Goal: Information Seeking & Learning: Learn about a topic

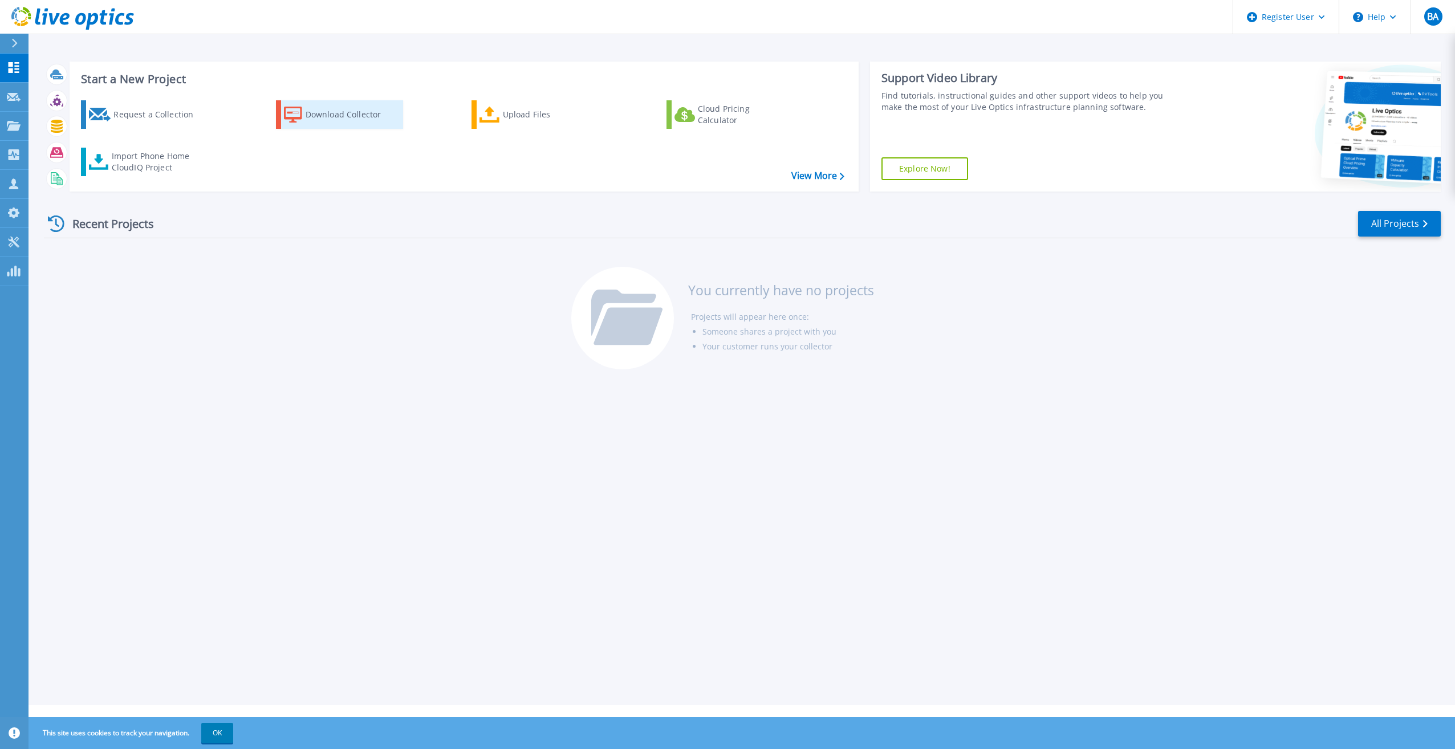
drag, startPoint x: 308, startPoint y: 113, endPoint x: 311, endPoint y: 107, distance: 6.4
click at [308, 112] on div "Download Collector" at bounding box center [351, 114] width 91 height 23
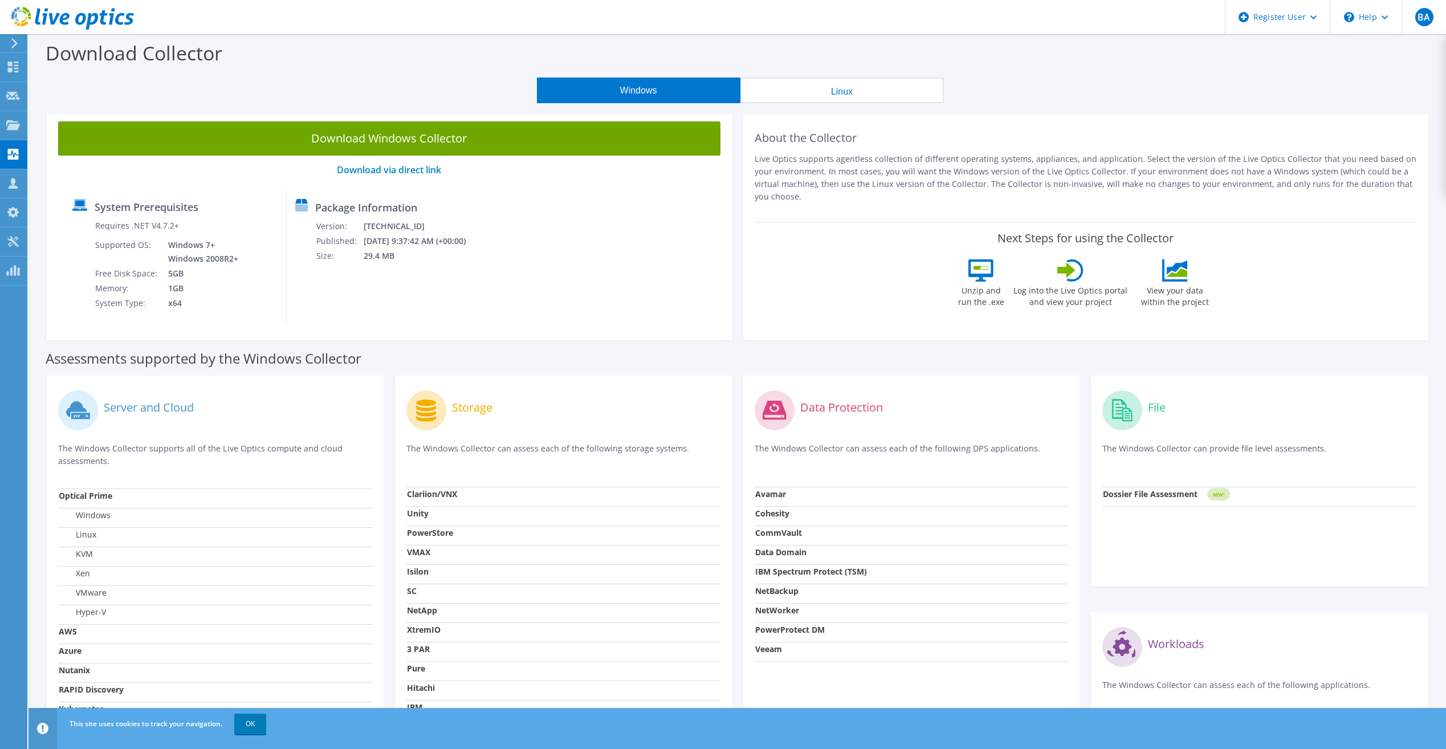
click at [393, 145] on link "Download Windows Collector" at bounding box center [389, 138] width 662 height 34
click at [82, 12] on icon at bounding box center [72, 18] width 123 height 23
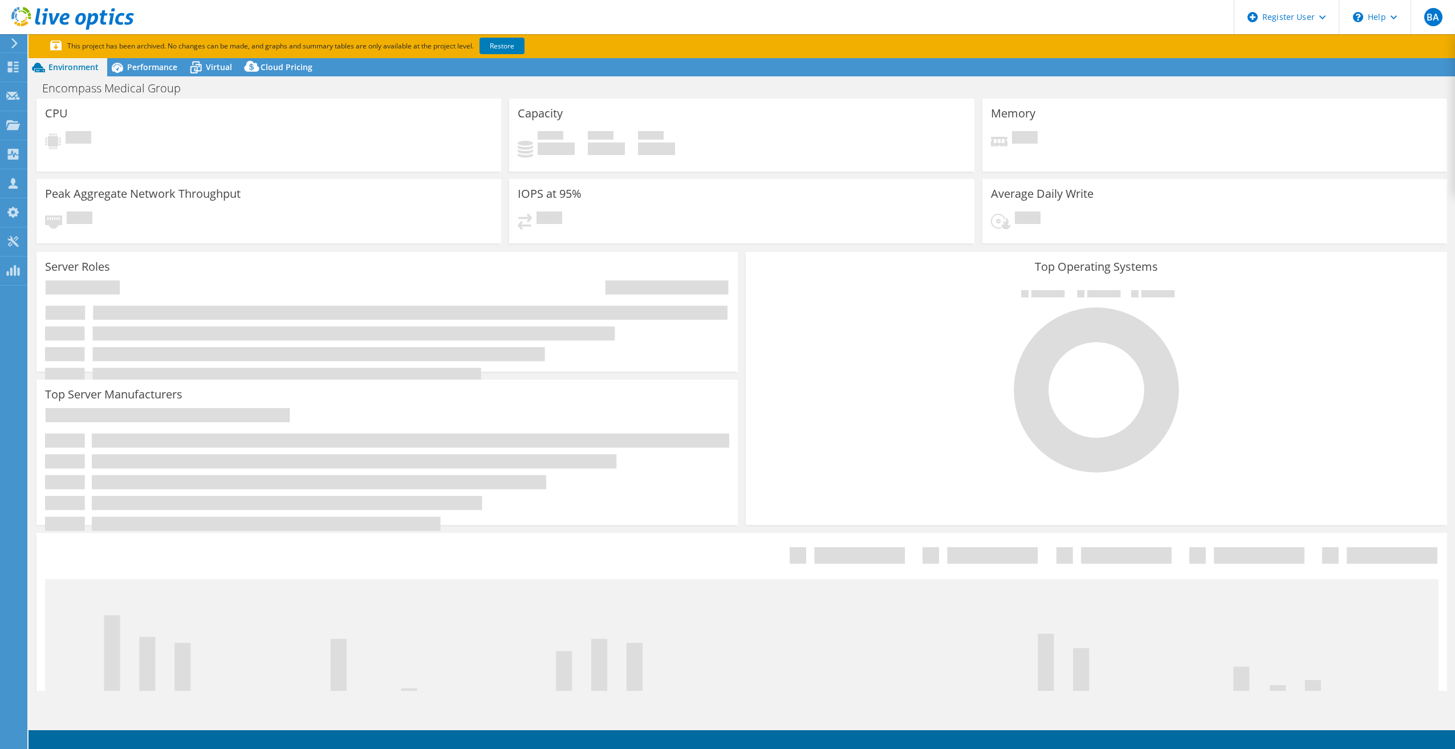
select select "USEast"
select select "USD"
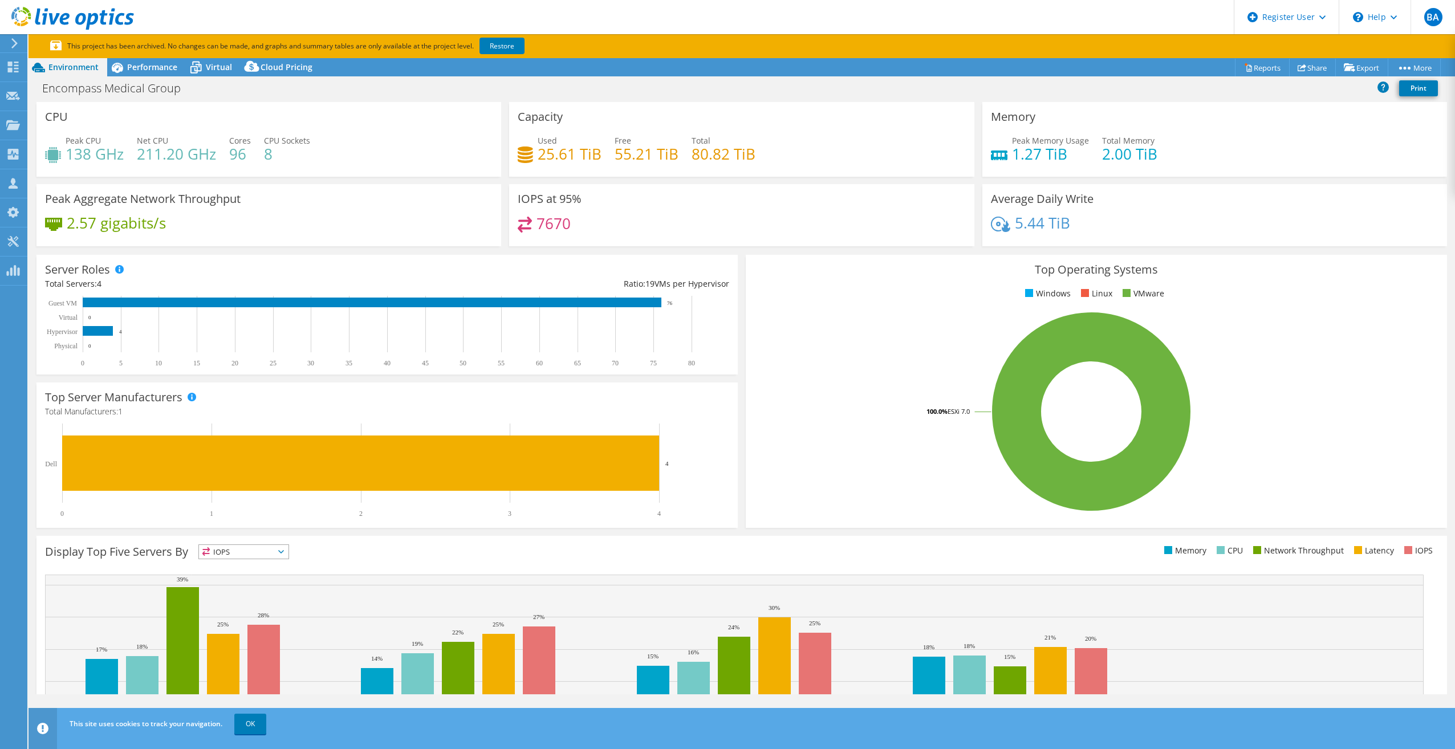
click at [55, 15] on icon at bounding box center [72, 18] width 123 height 23
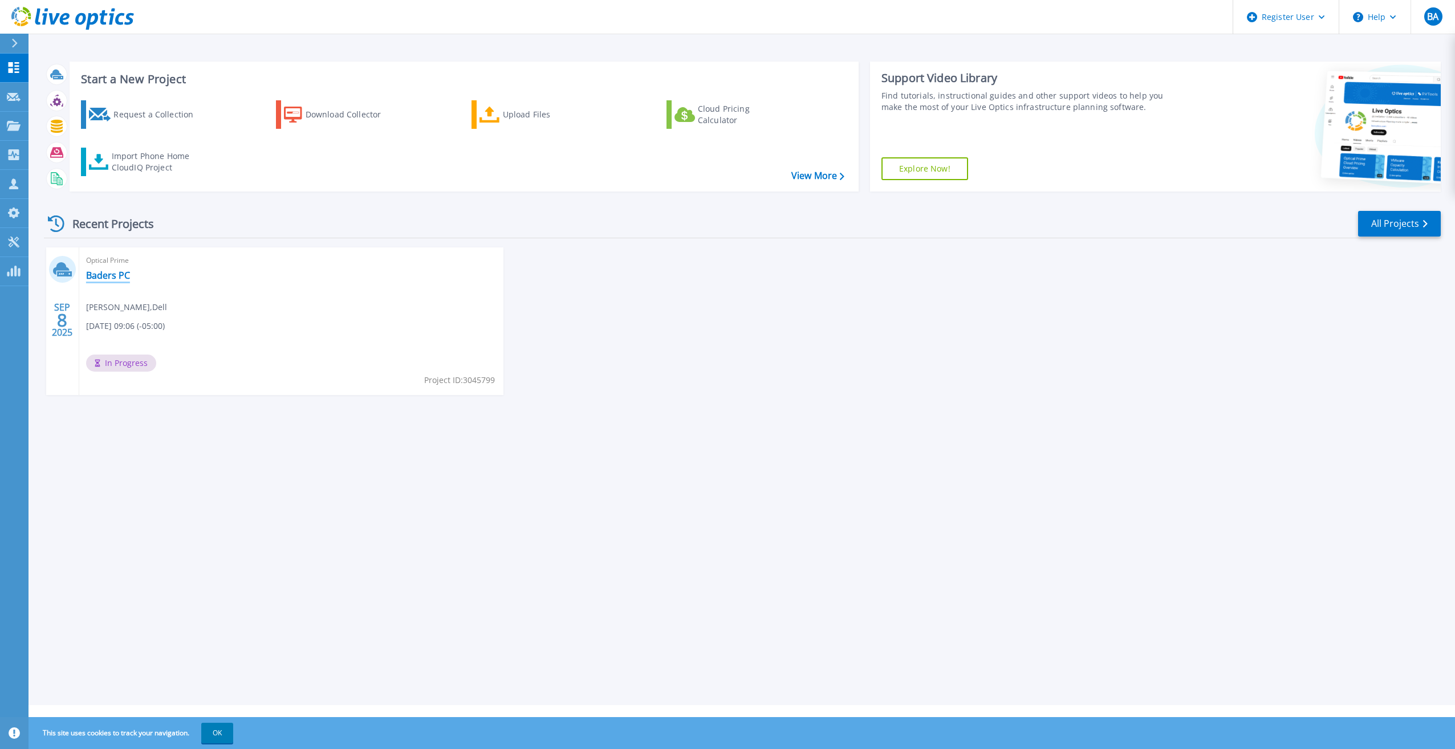
click at [97, 274] on link "Baders PC" at bounding box center [108, 275] width 44 height 11
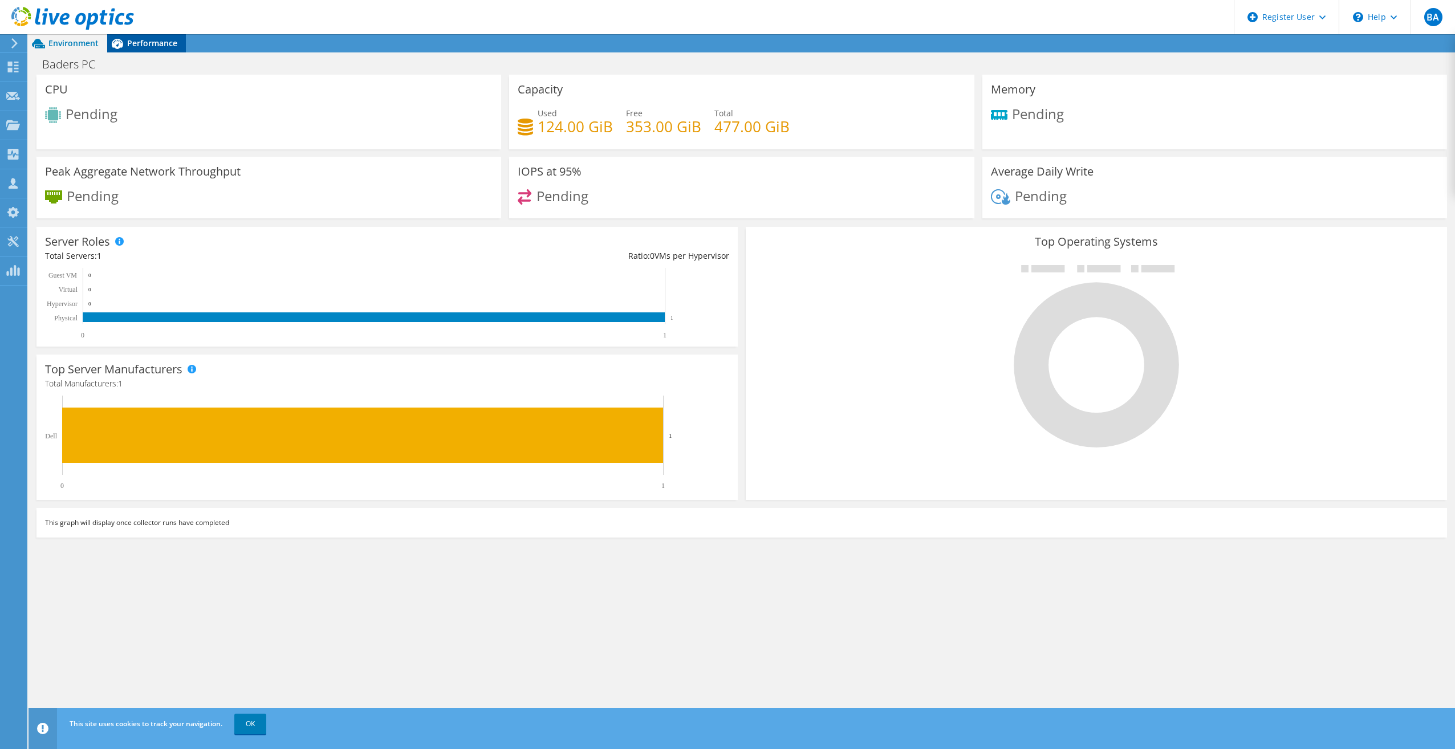
click at [156, 39] on span "Performance" at bounding box center [152, 43] width 50 height 11
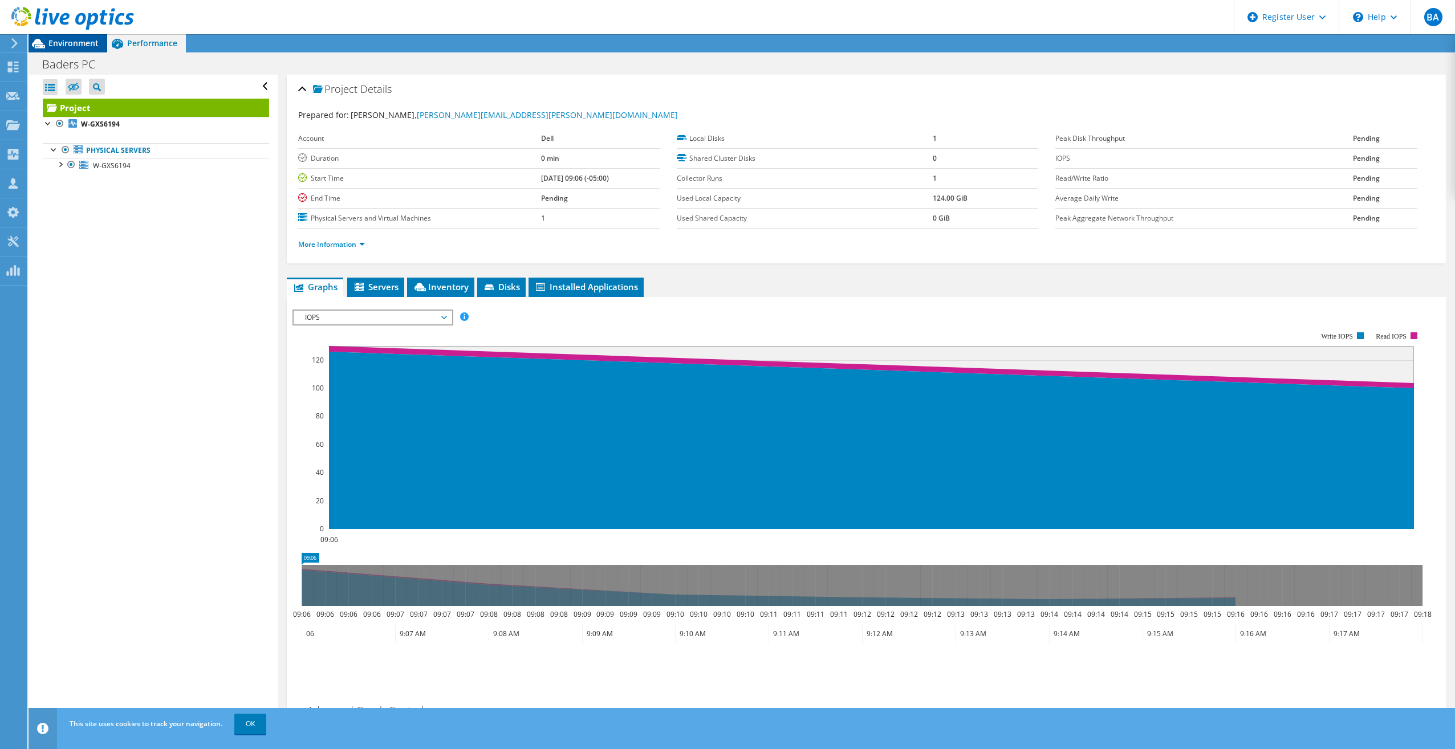
click at [68, 44] on span "Environment" at bounding box center [73, 43] width 50 height 11
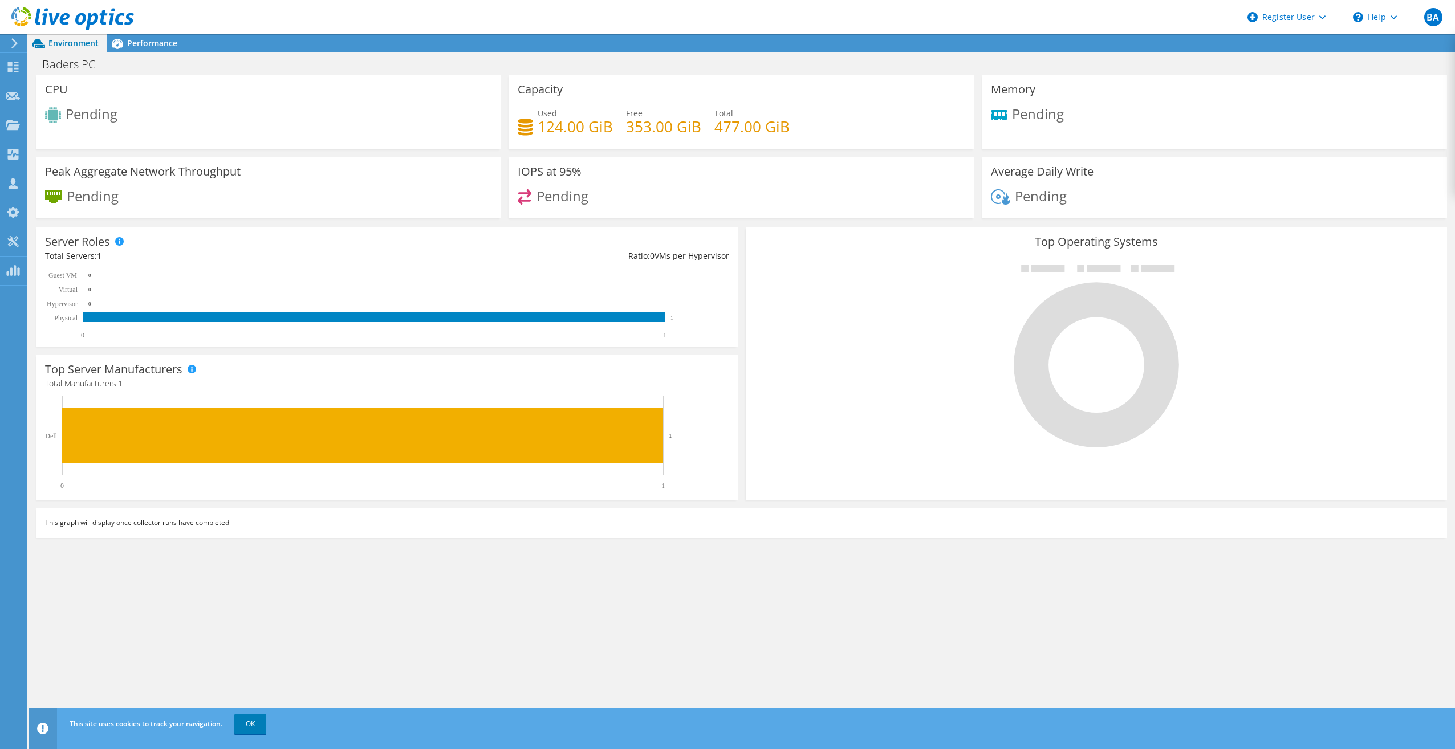
click at [74, 14] on icon at bounding box center [72, 18] width 123 height 23
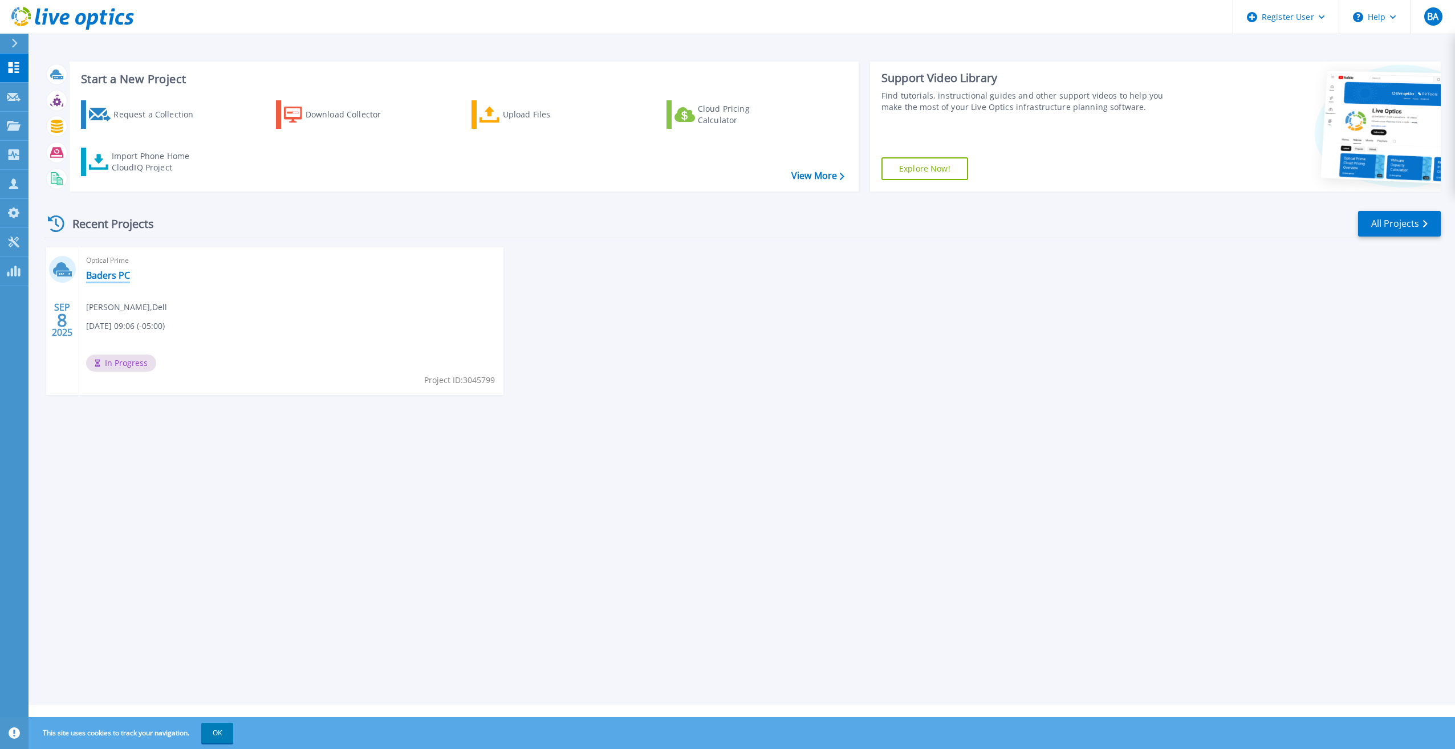
click at [121, 275] on link "Baders PC" at bounding box center [108, 275] width 44 height 11
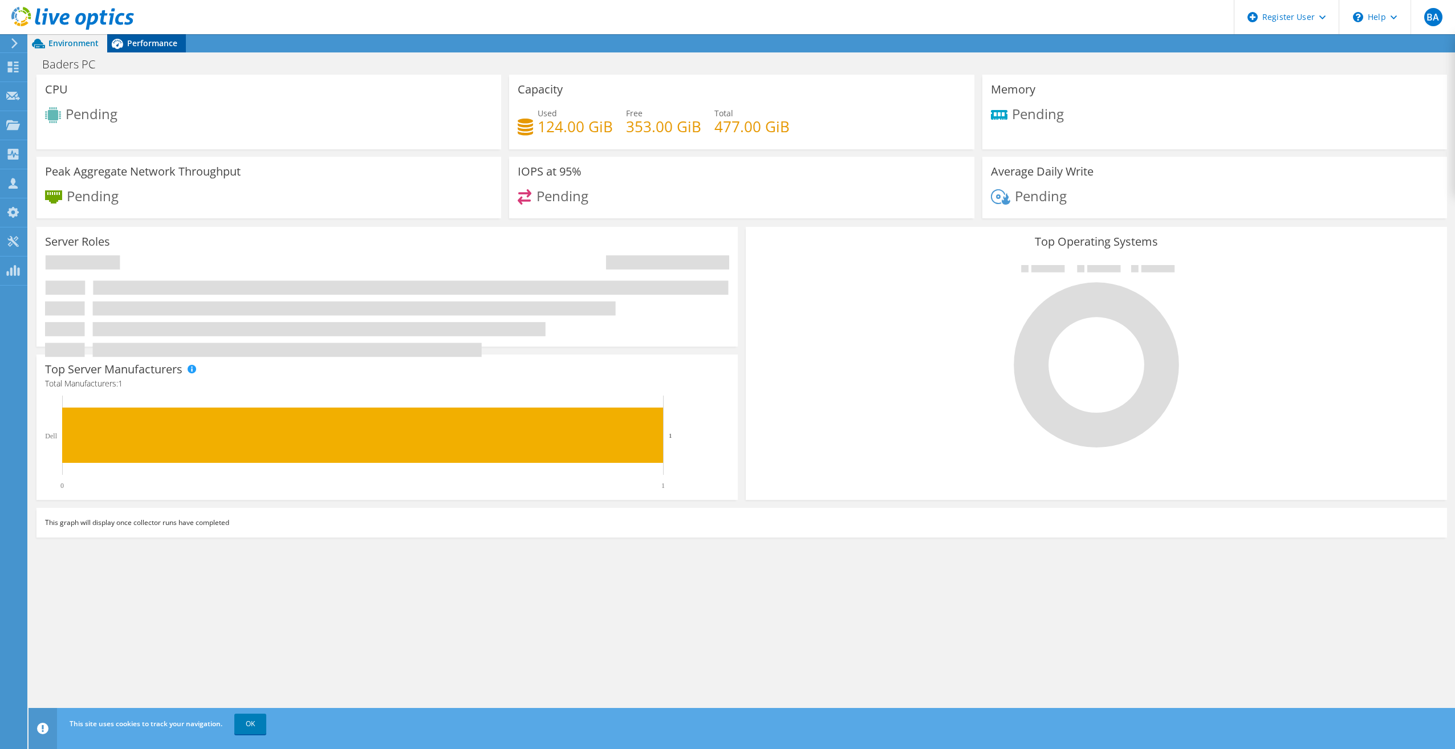
click at [153, 44] on span "Performance" at bounding box center [152, 43] width 50 height 11
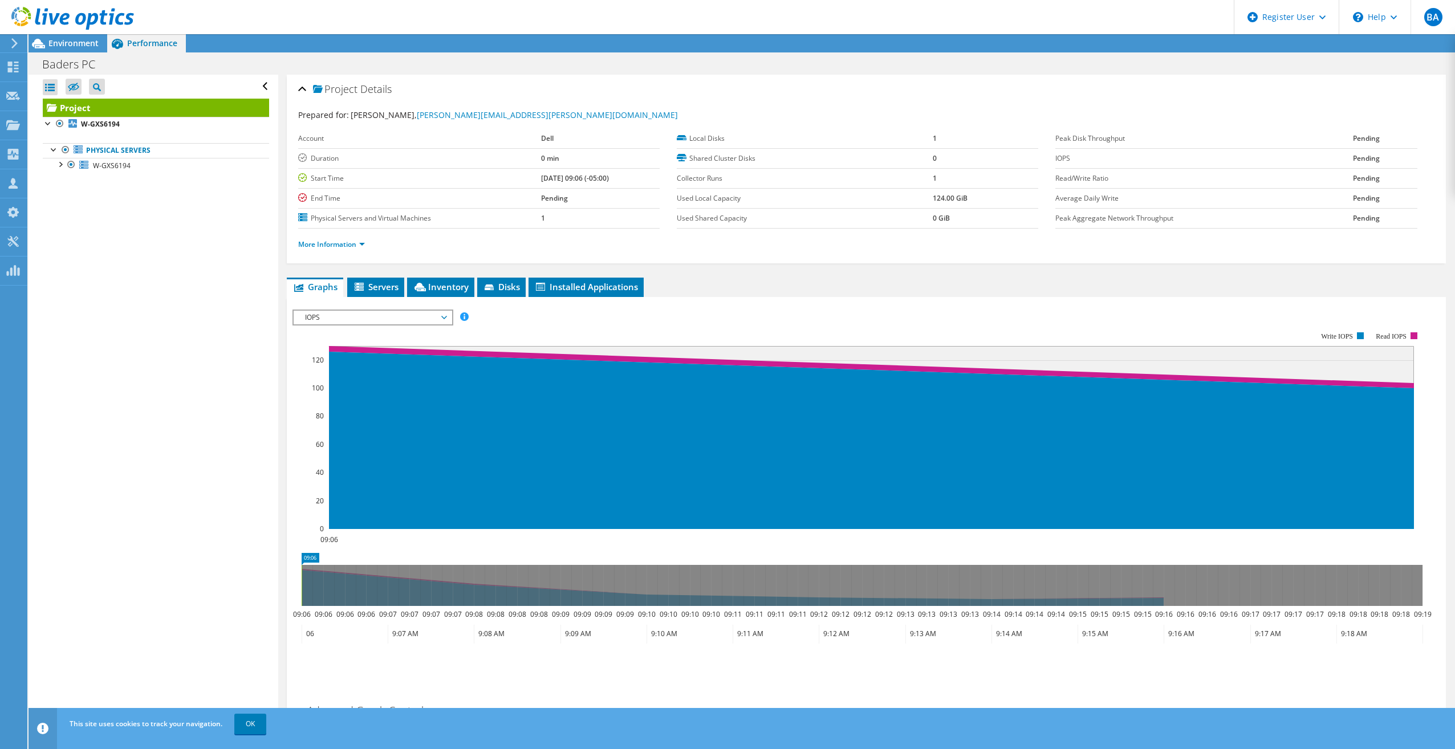
click at [82, 17] on icon at bounding box center [72, 18] width 123 height 23
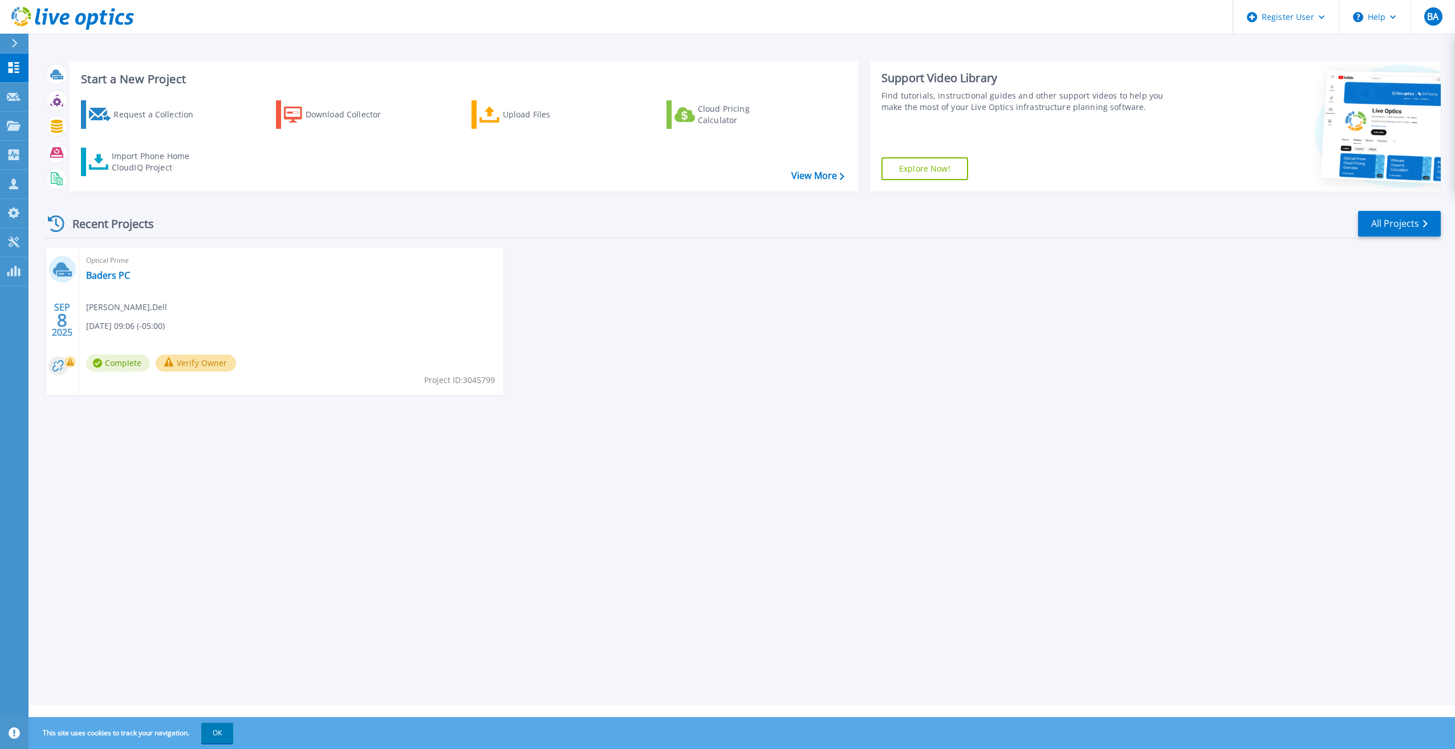
click at [190, 366] on button "Verify Owner" at bounding box center [196, 363] width 80 height 17
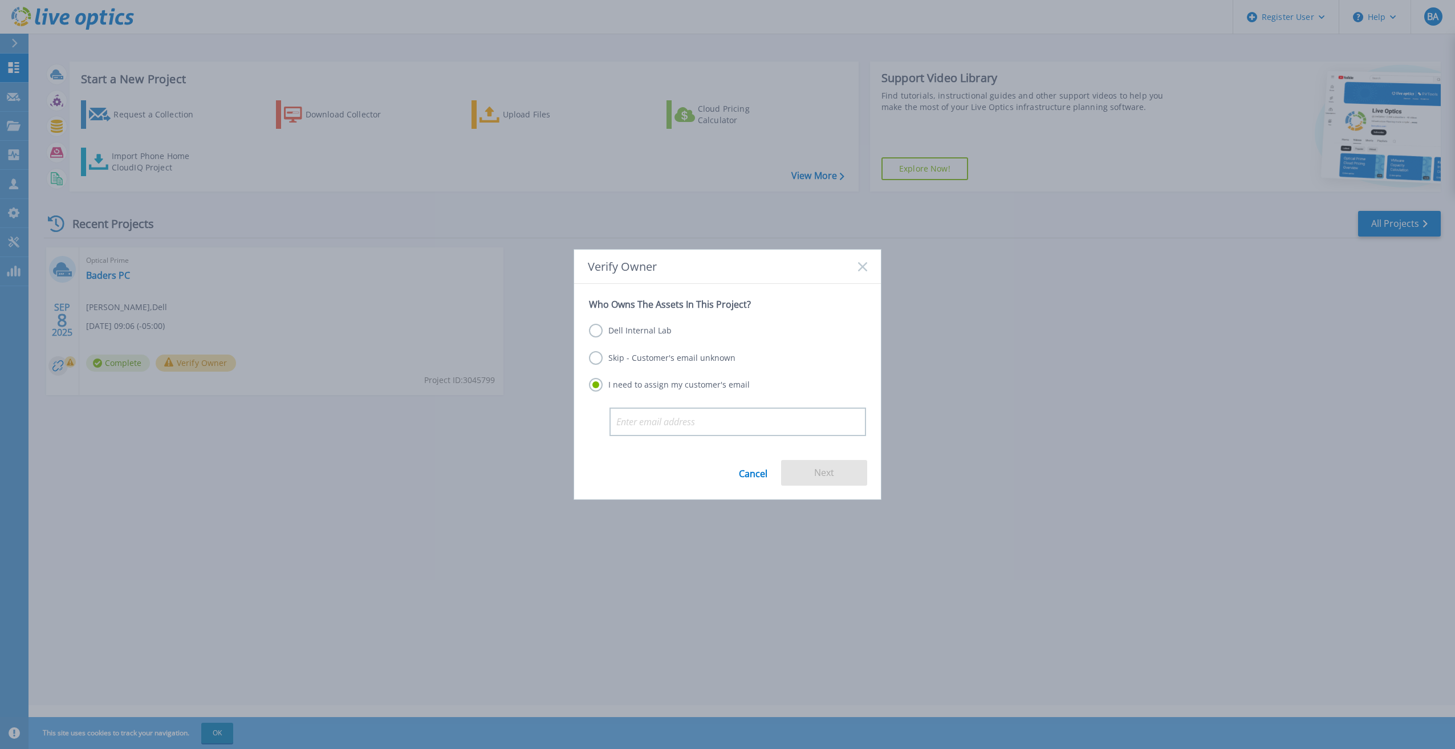
click at [755, 474] on link "Cancel" at bounding box center [753, 473] width 29 height 26
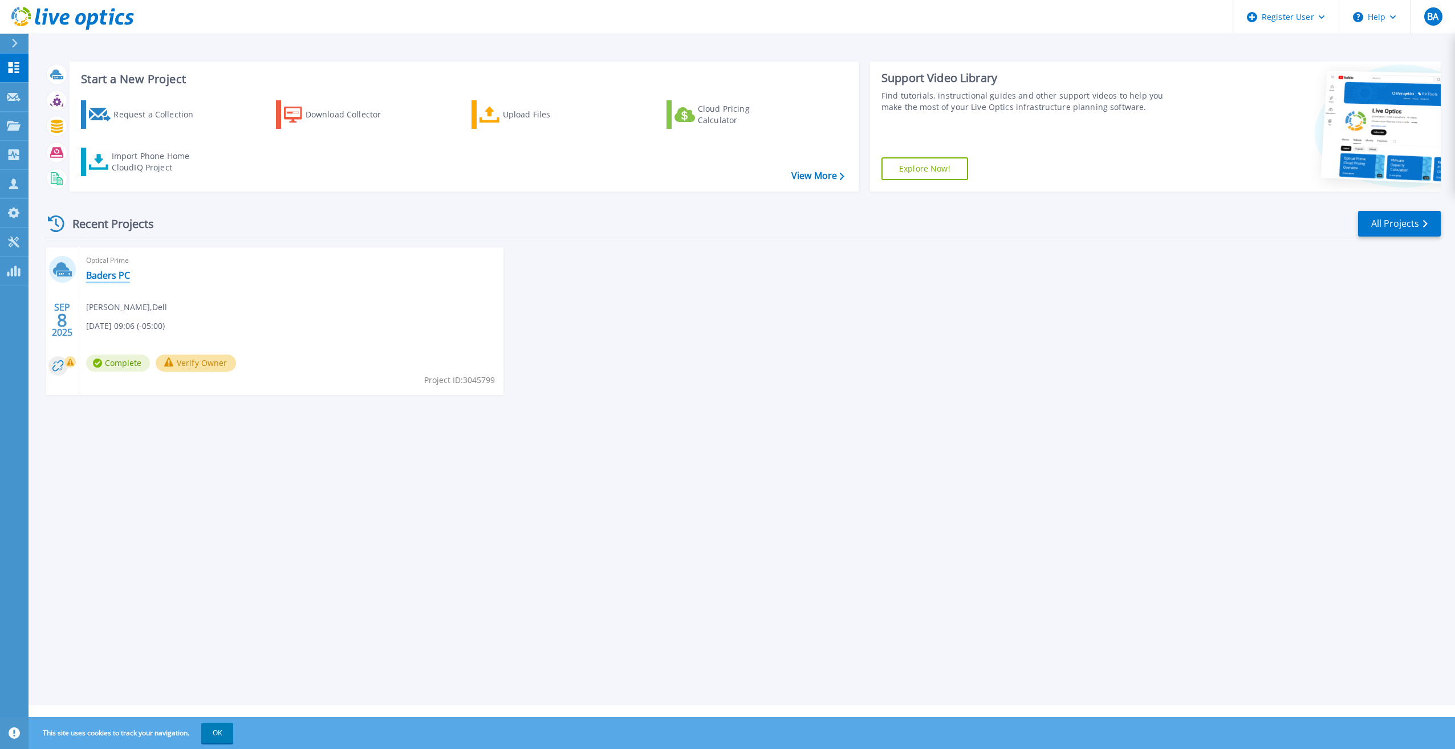
click at [109, 271] on link "Baders PC" at bounding box center [108, 275] width 44 height 11
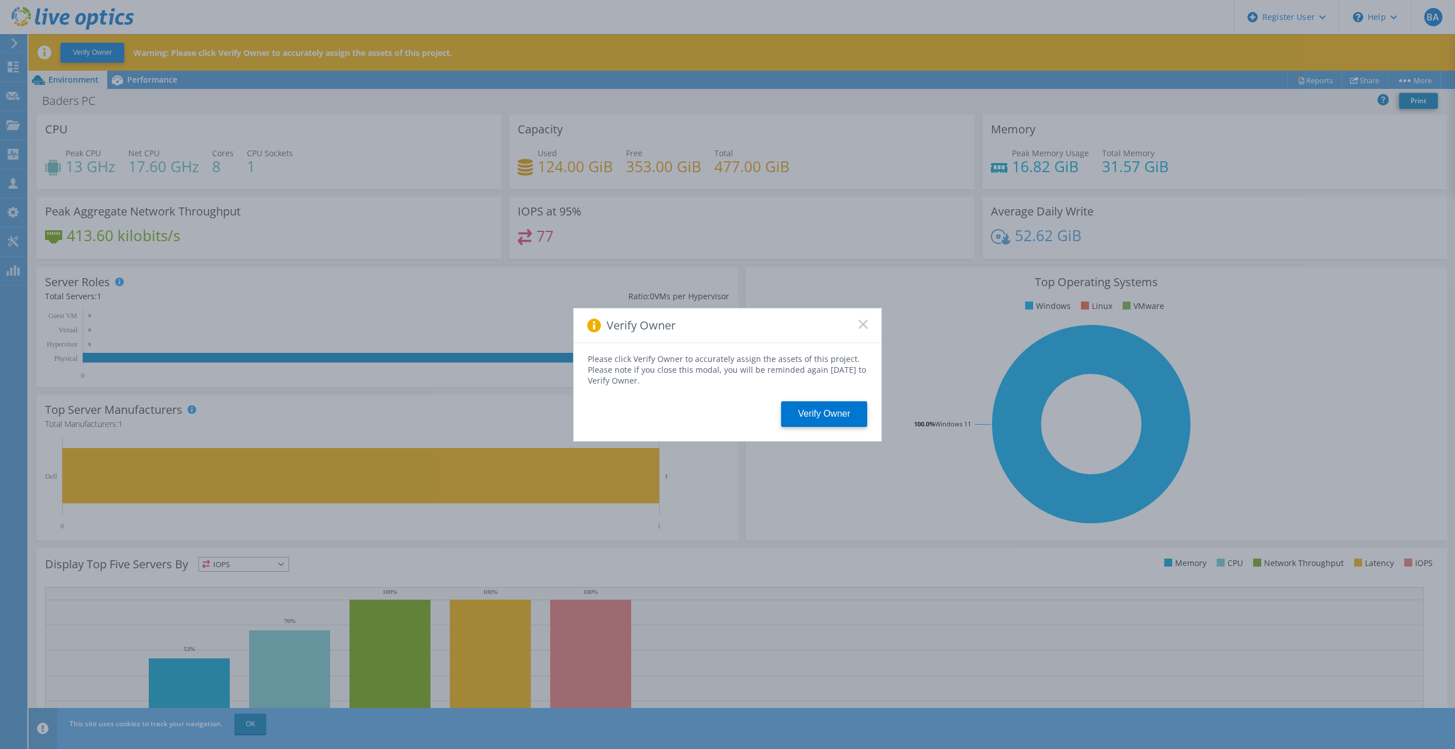
click at [863, 322] on icon at bounding box center [863, 324] width 9 height 9
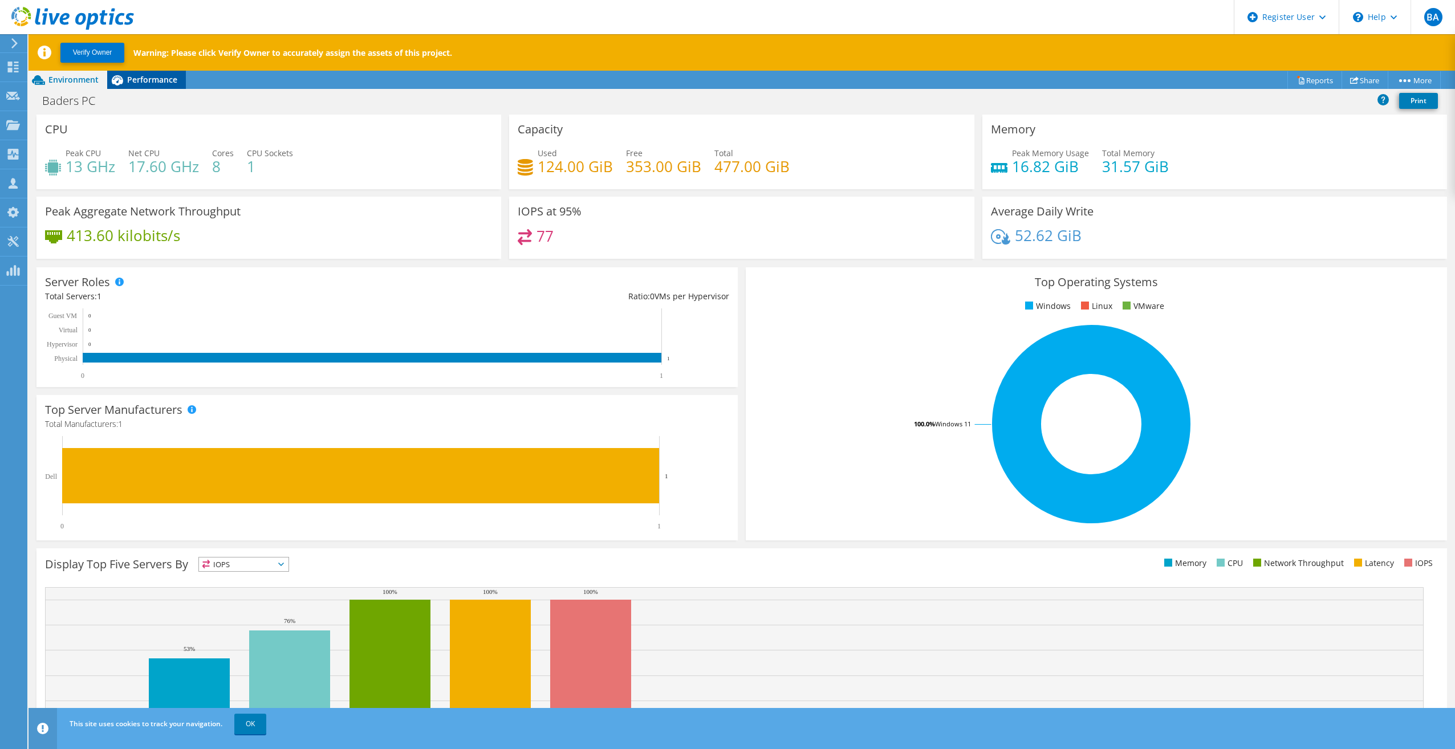
click at [134, 84] on span "Performance" at bounding box center [152, 79] width 50 height 11
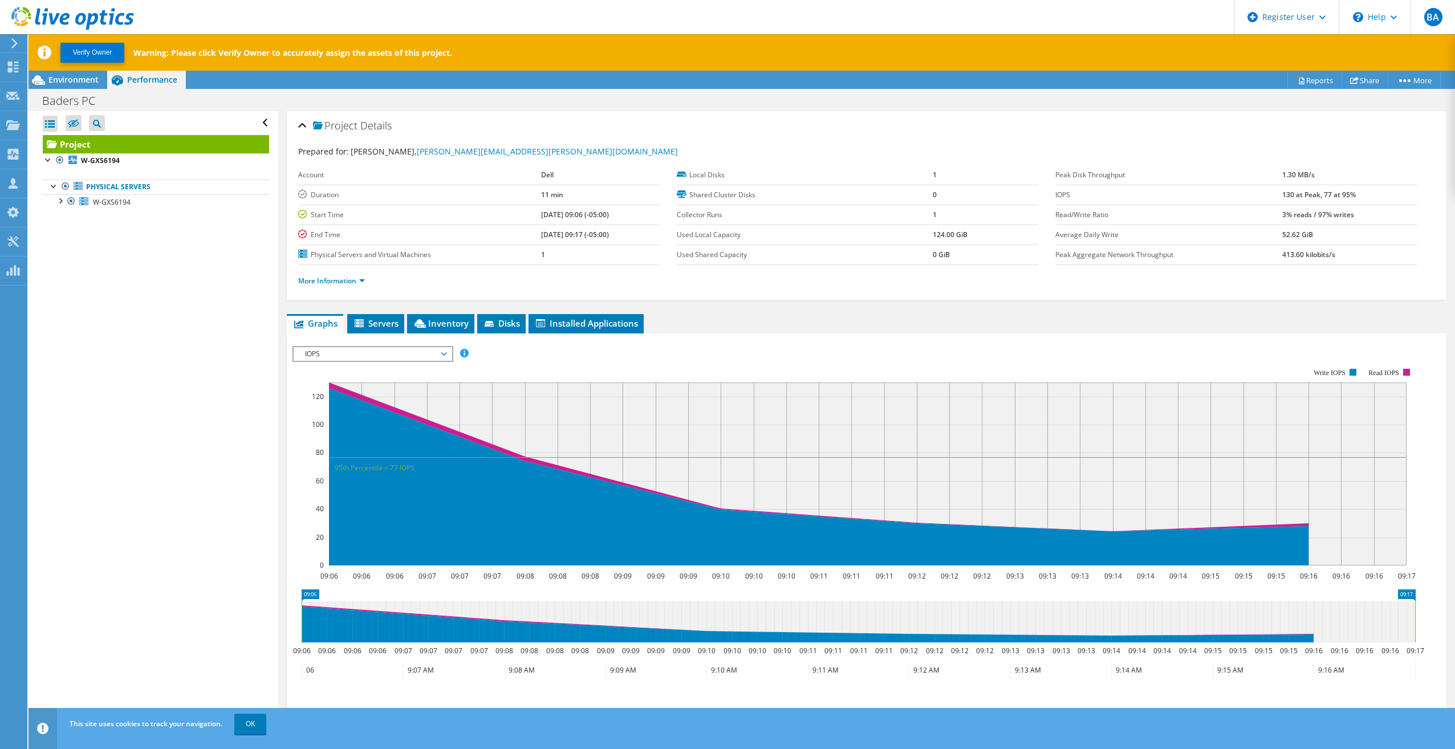
click at [383, 360] on span "IOPS" at bounding box center [372, 354] width 147 height 14
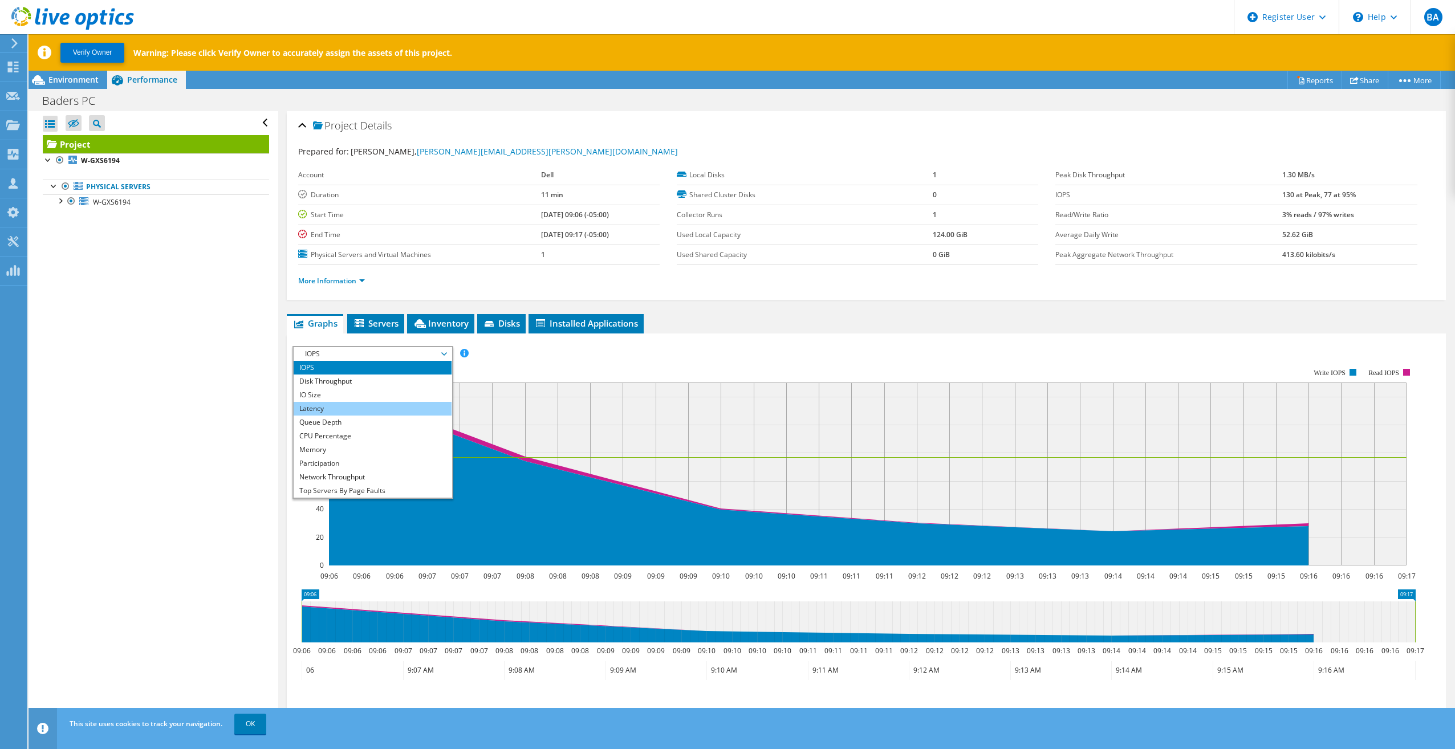
click at [375, 406] on li "Latency" at bounding box center [373, 409] width 158 height 14
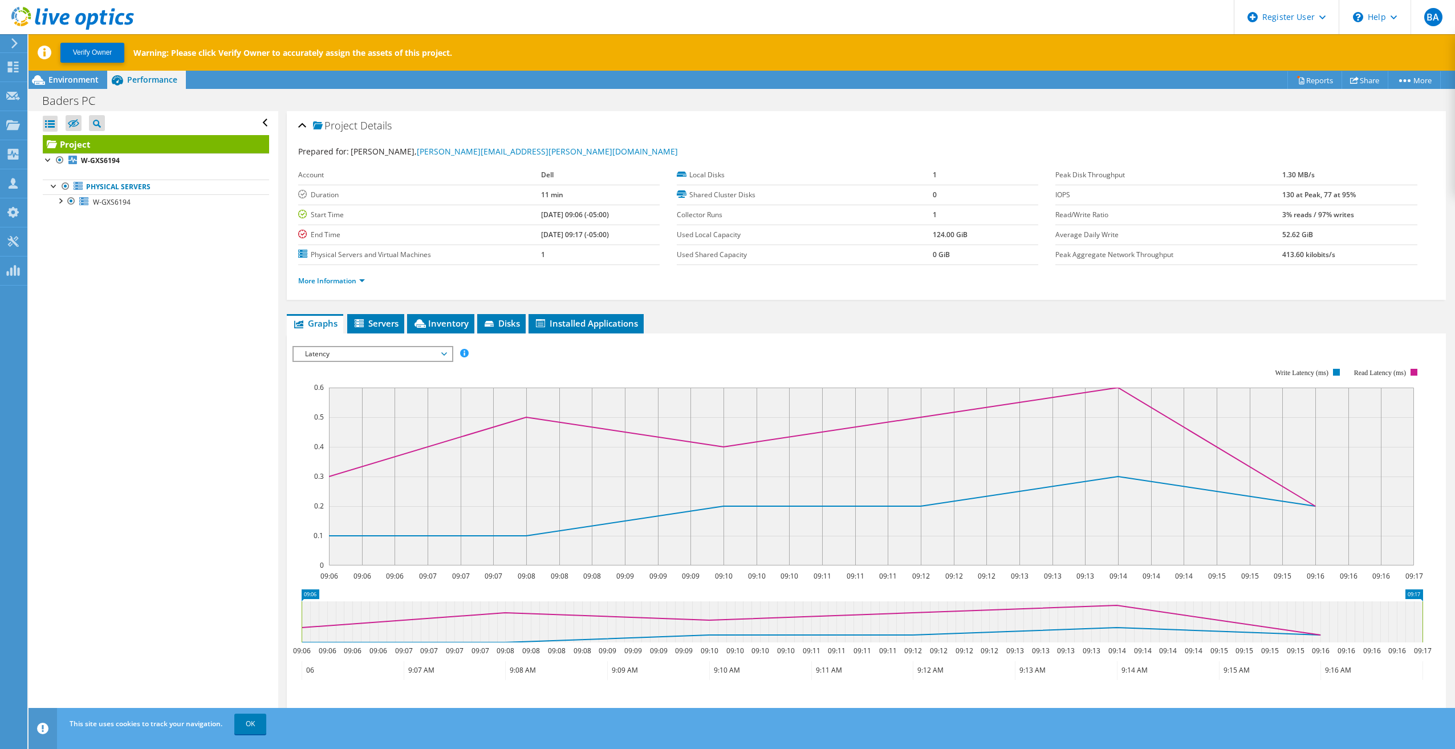
click at [385, 354] on span "Latency" at bounding box center [372, 354] width 147 height 14
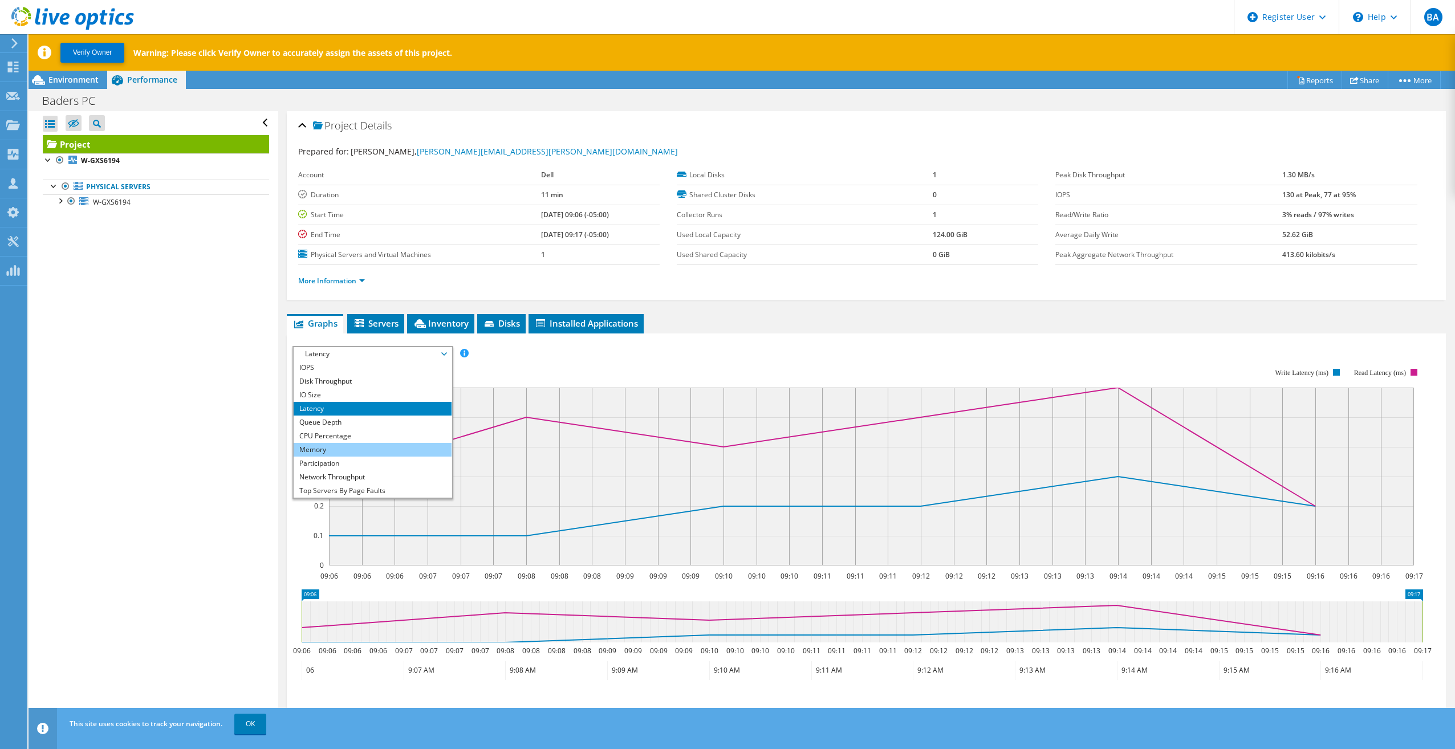
click at [400, 456] on li "Memory" at bounding box center [373, 450] width 158 height 14
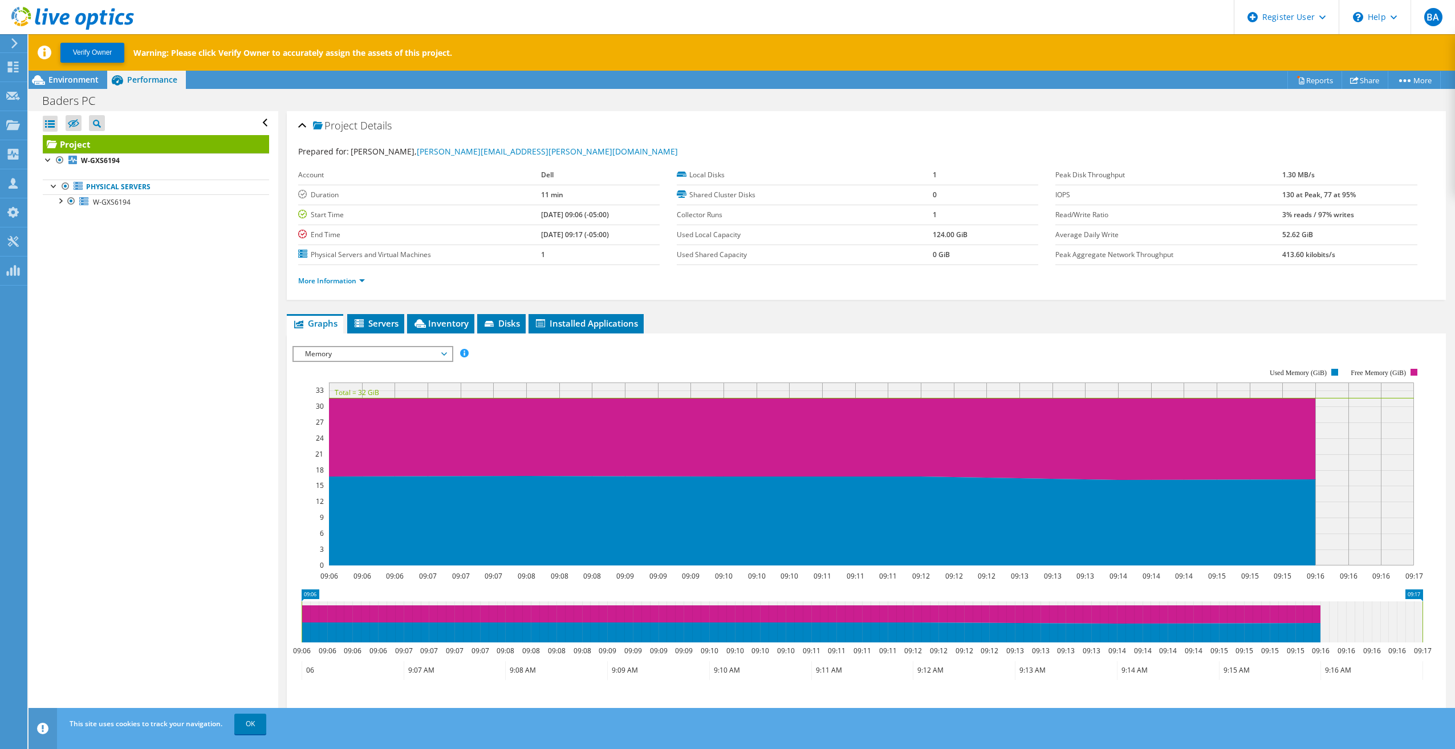
click at [388, 359] on span "Memory" at bounding box center [372, 354] width 147 height 14
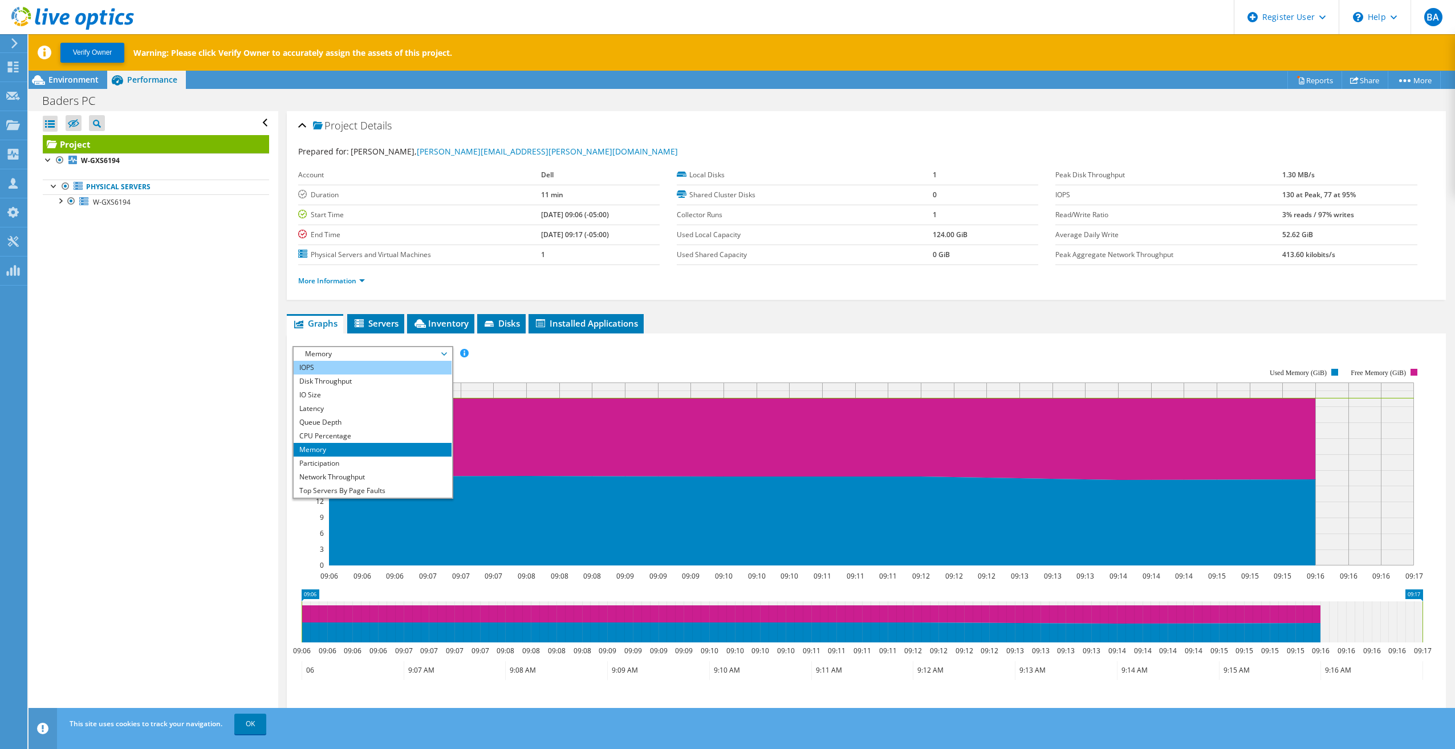
click at [386, 371] on li "IOPS" at bounding box center [373, 368] width 158 height 14
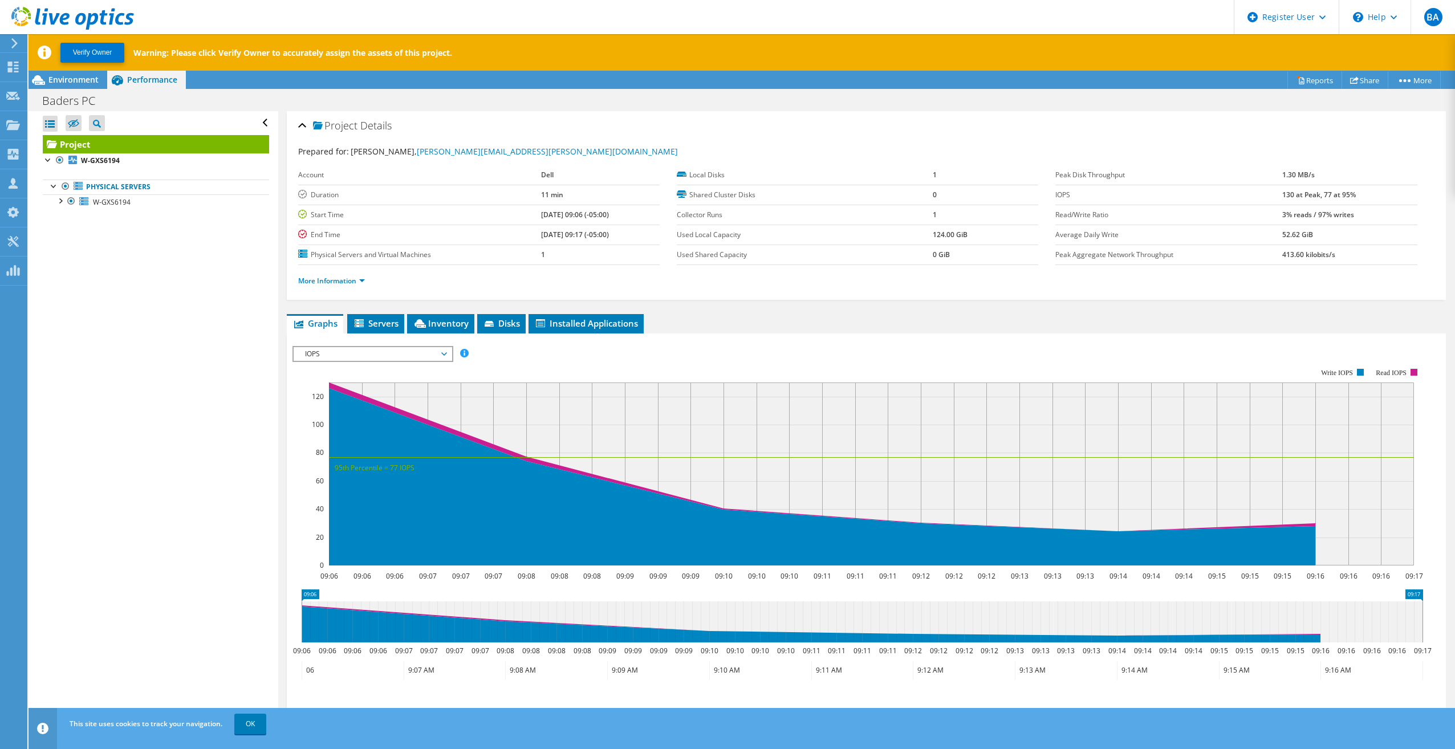
click at [415, 357] on span "IOPS" at bounding box center [372, 354] width 147 height 14
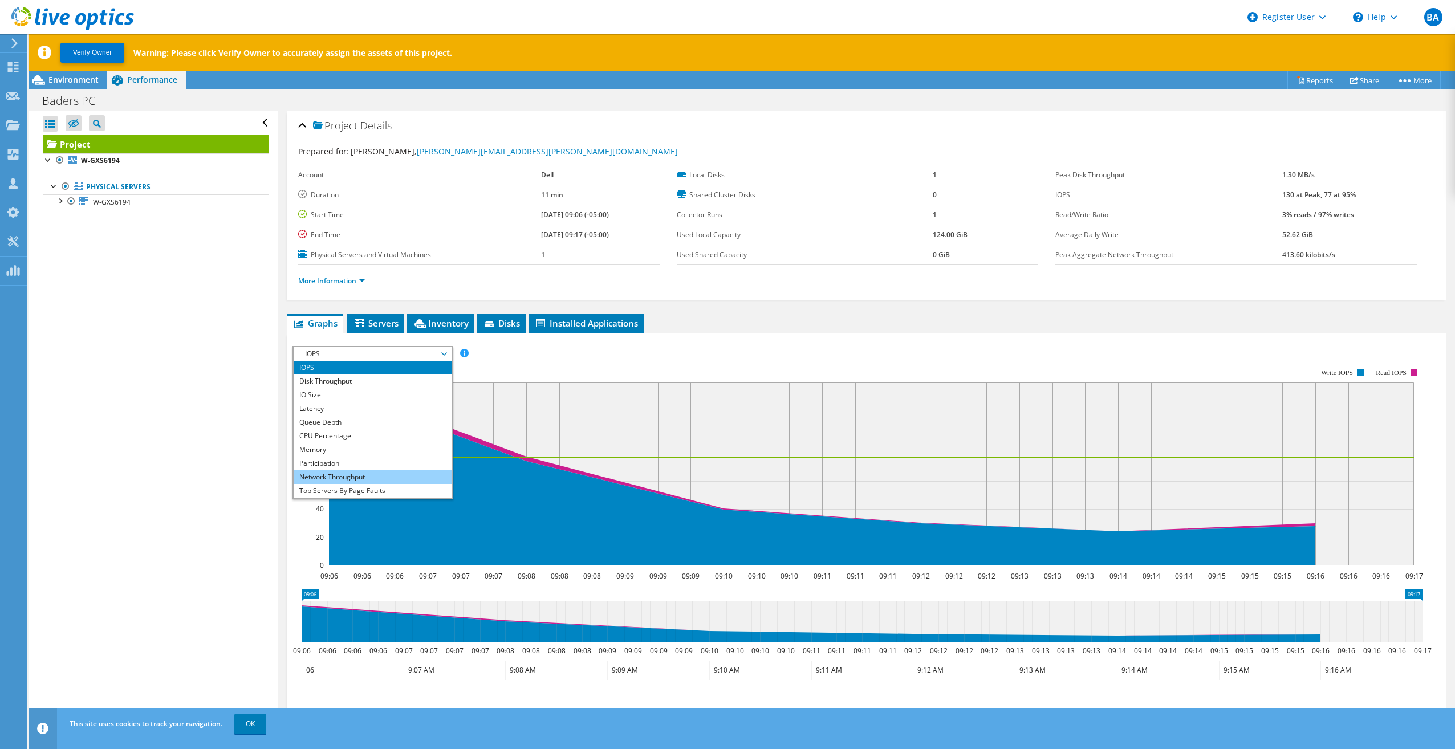
click at [428, 476] on li "Network Throughput" at bounding box center [373, 477] width 158 height 14
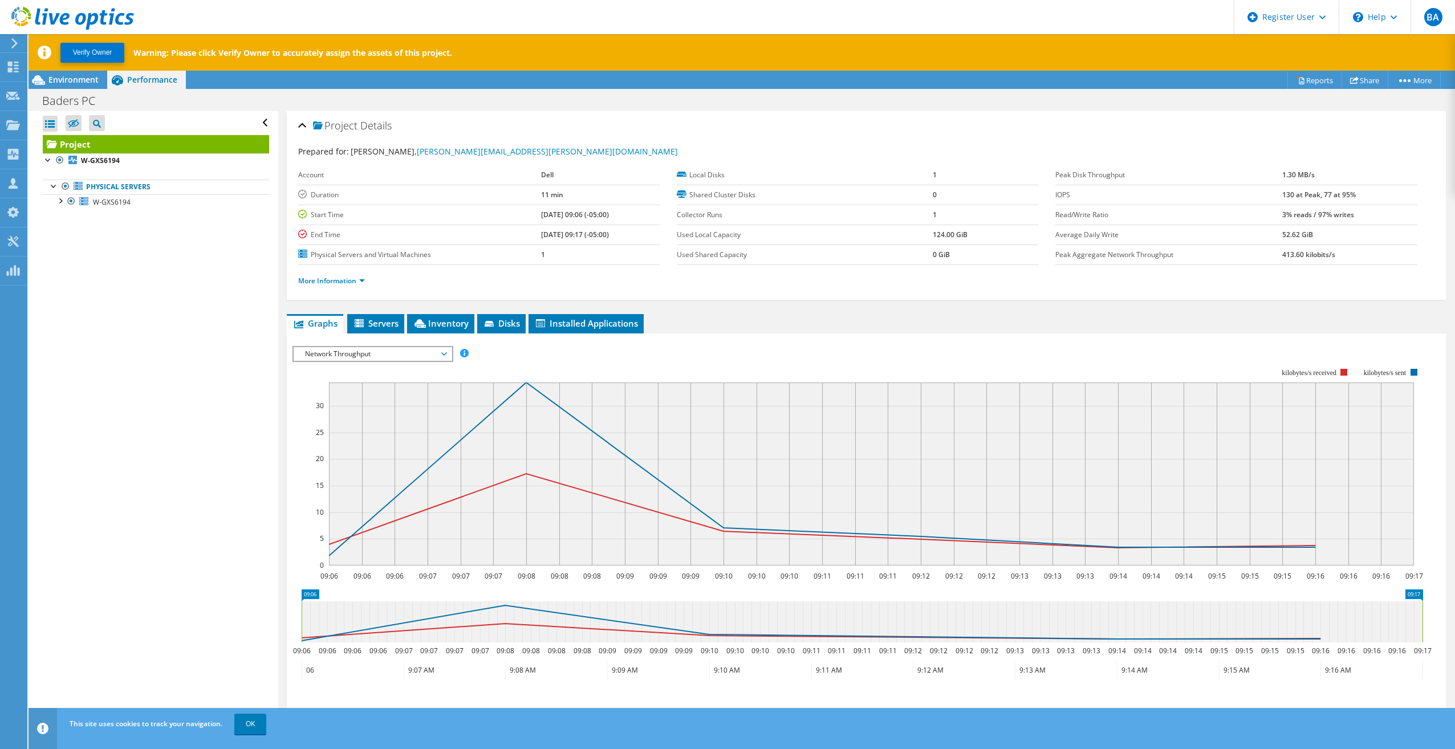
click at [430, 356] on span "Network Throughput" at bounding box center [372, 354] width 147 height 14
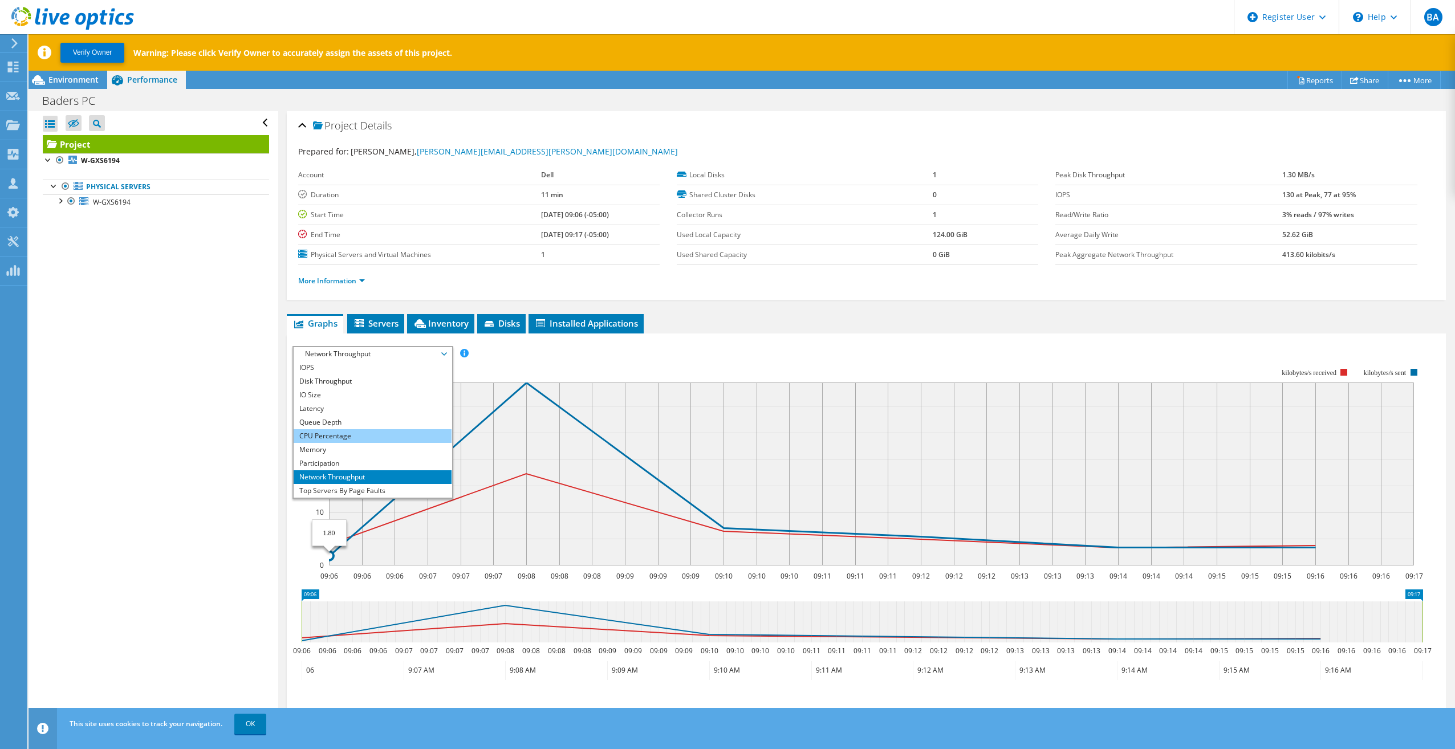
click at [378, 433] on li "CPU Percentage" at bounding box center [373, 436] width 158 height 14
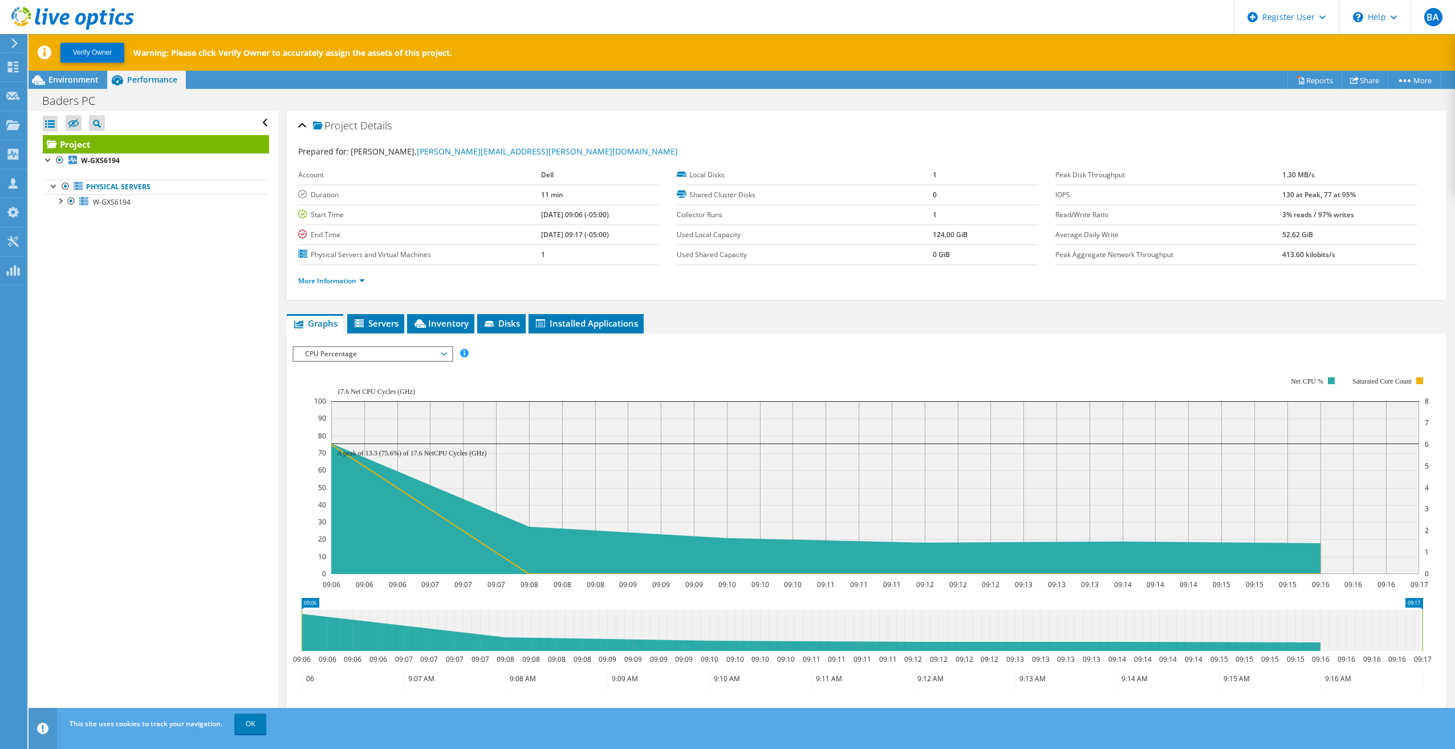
click at [372, 359] on span "CPU Percentage" at bounding box center [372, 354] width 147 height 14
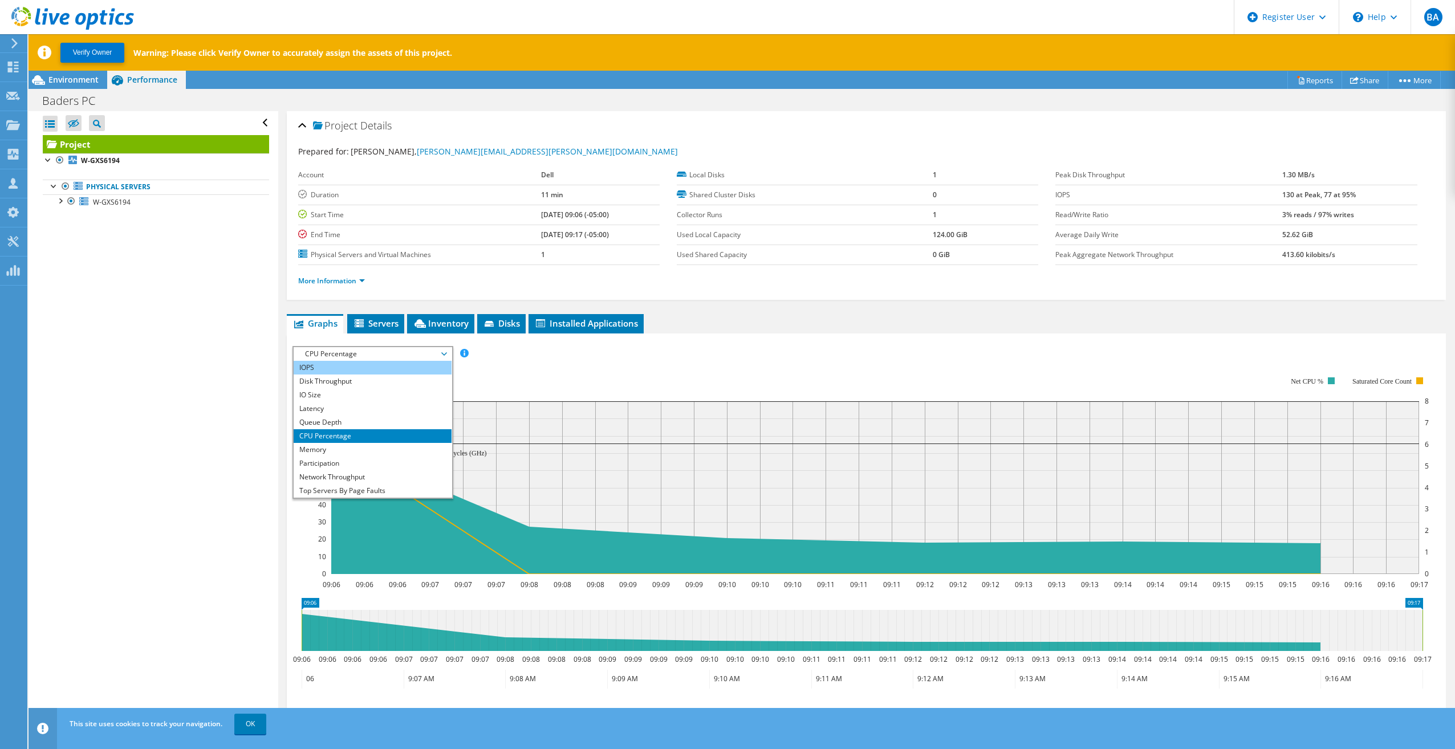
click at [371, 366] on li "IOPS" at bounding box center [373, 368] width 158 height 14
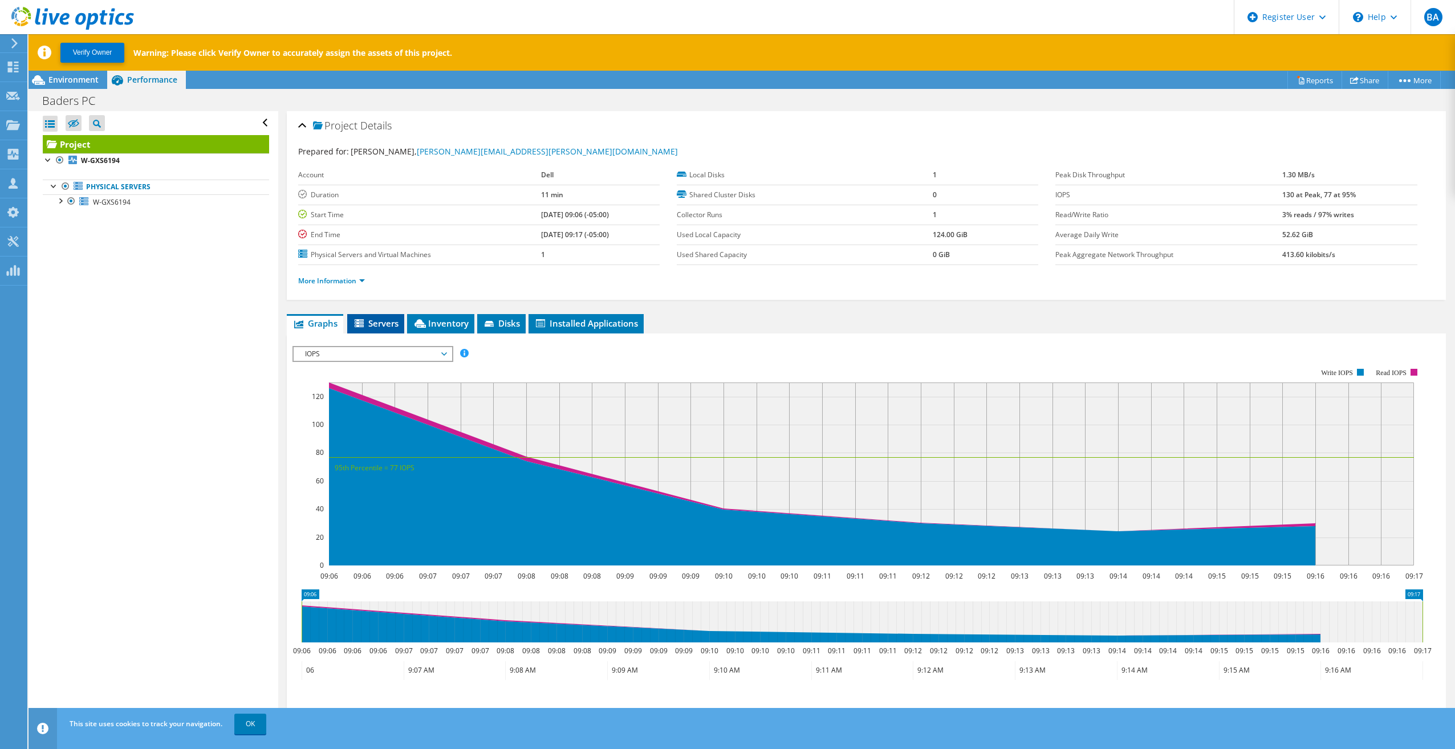
click at [373, 324] on span "Servers" at bounding box center [376, 323] width 46 height 11
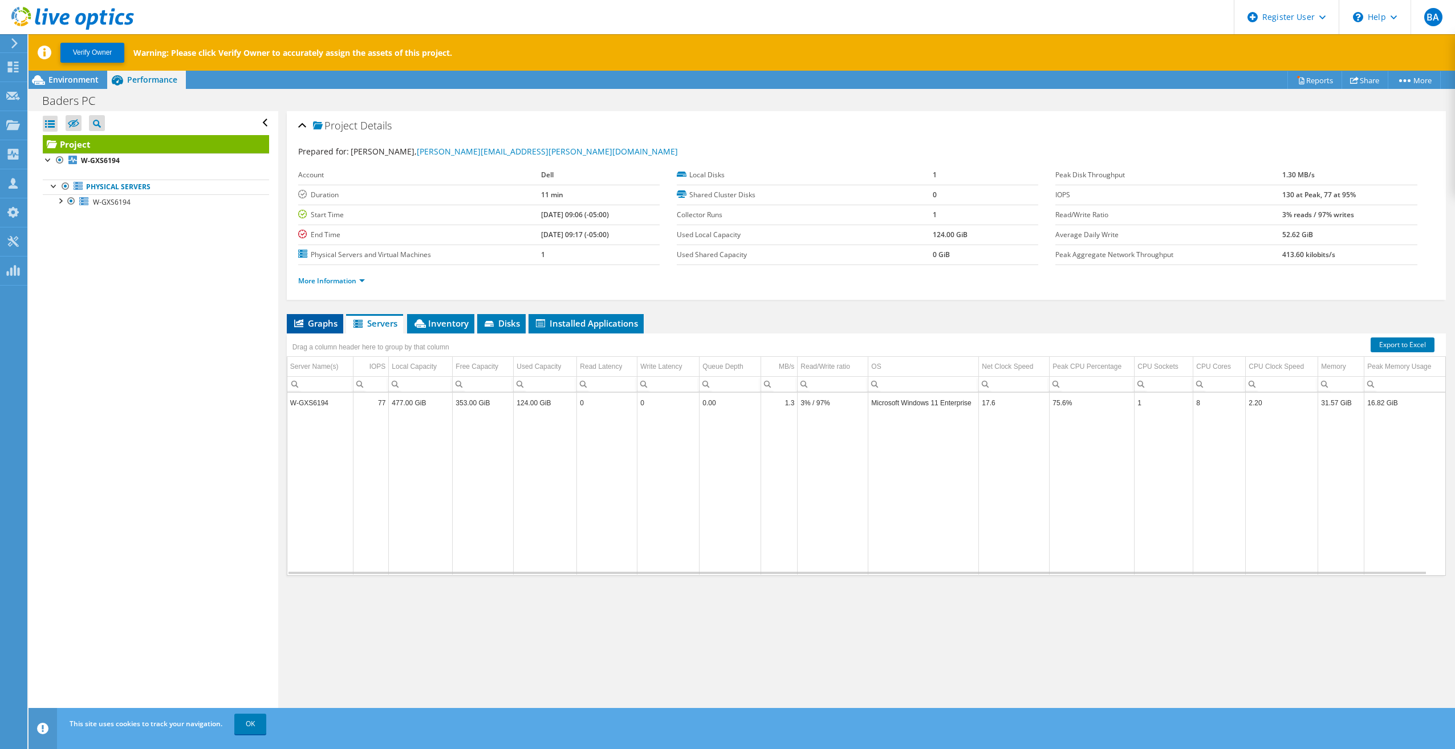
click at [316, 324] on span "Graphs" at bounding box center [314, 323] width 45 height 11
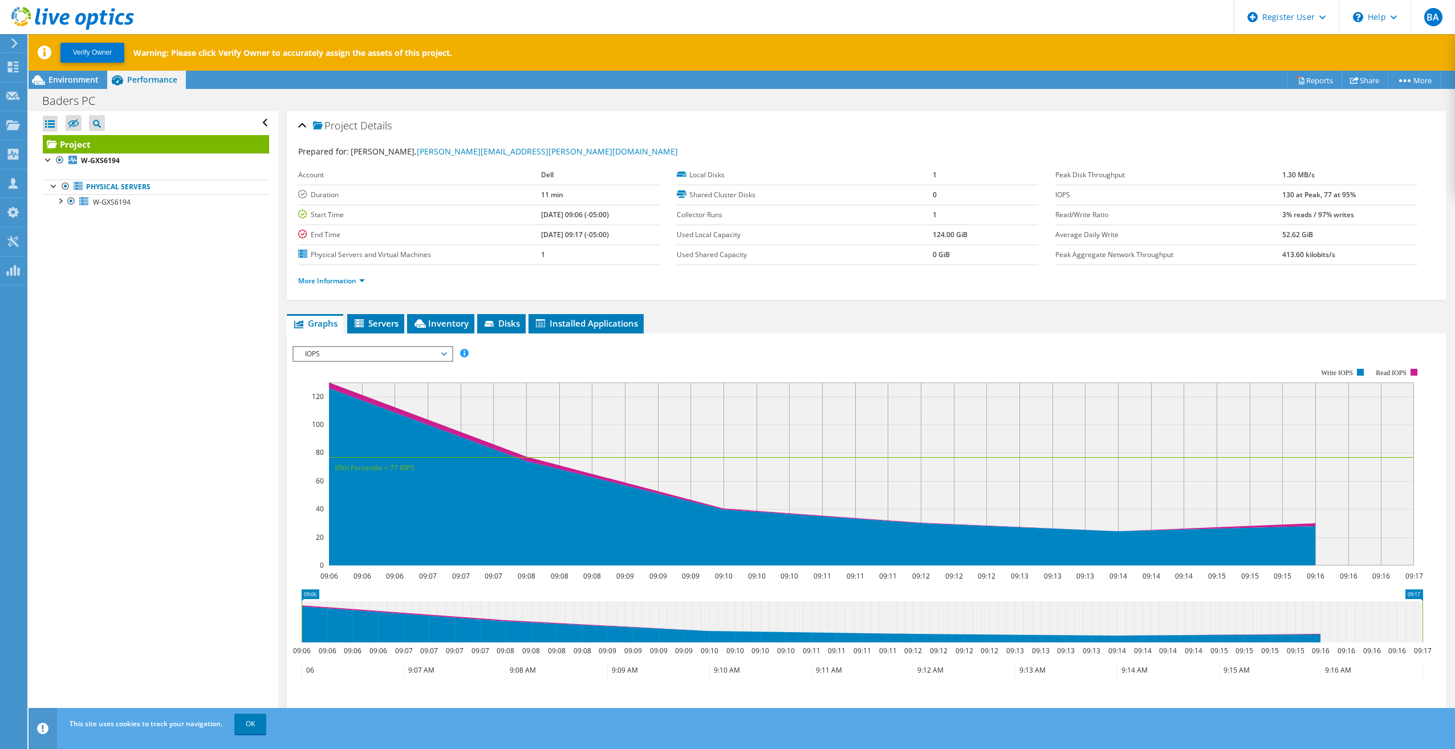
click at [424, 356] on span "IOPS" at bounding box center [372, 354] width 147 height 14
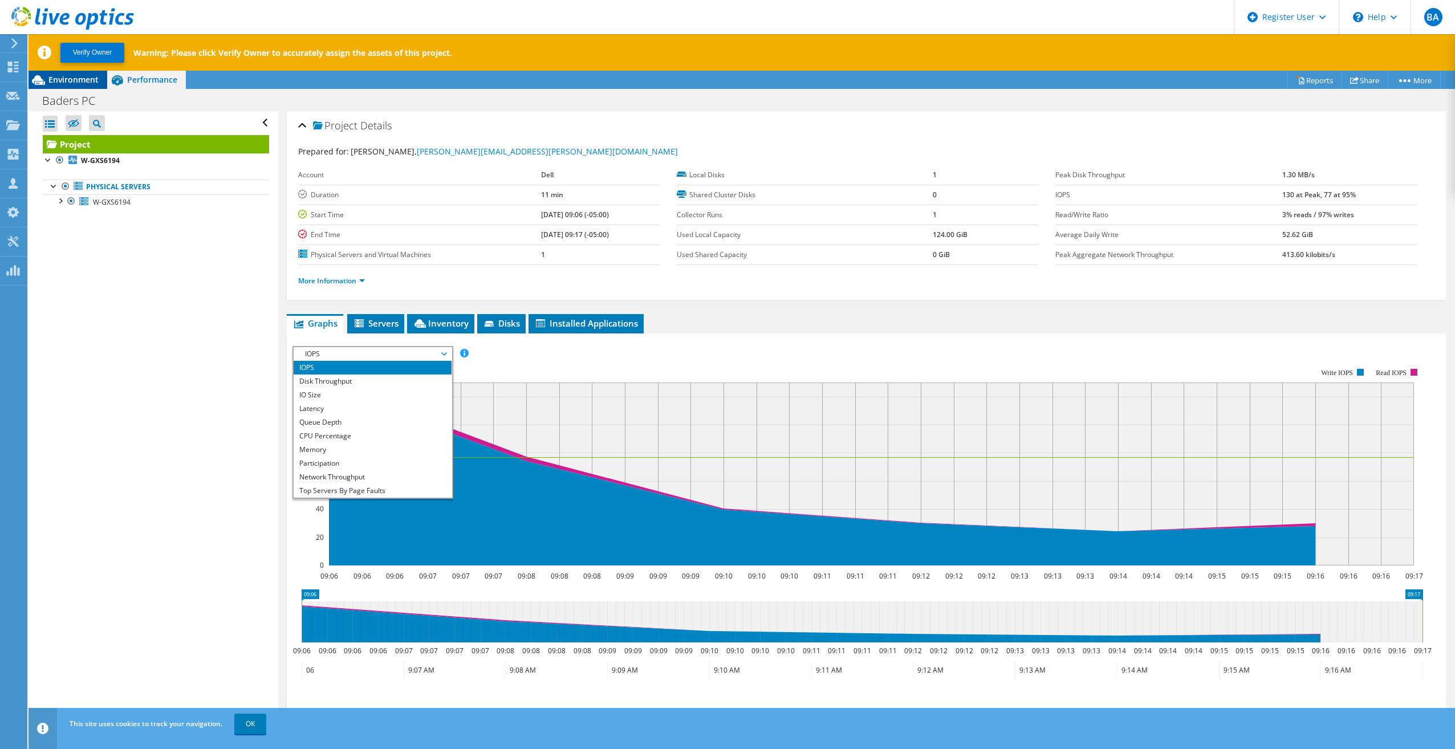
click at [76, 88] on div "Environment" at bounding box center [68, 80] width 79 height 18
